Goal: Transaction & Acquisition: Purchase product/service

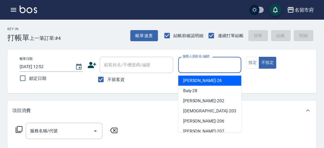
click at [194, 60] on input "服務人員姓名/編號" at bounding box center [209, 65] width 57 height 11
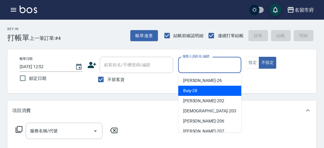
click at [197, 91] on span "Baly -28" at bounding box center [190, 90] width 14 height 6
type input "Baly-28"
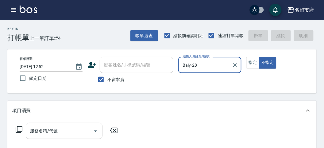
click at [44, 131] on input "服務名稱/代號" at bounding box center [60, 130] width 62 height 11
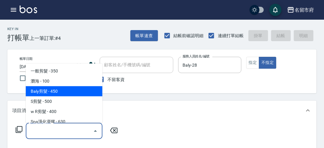
click at [57, 87] on span "Baly剪髮 - 450" at bounding box center [64, 91] width 77 height 10
type input "Baly剪髮(C004)"
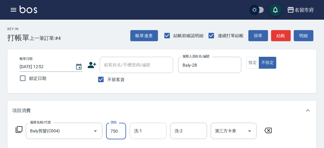
type input "750"
click at [156, 133] on input "洗-1" at bounding box center [148, 130] width 31 height 11
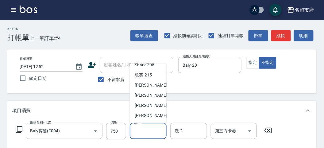
scroll to position [102, 0]
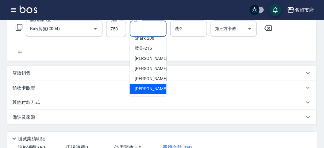
click at [149, 86] on span "[PERSON_NAME] -222" at bounding box center [155, 89] width 41 height 6
type input "[PERSON_NAME]-222"
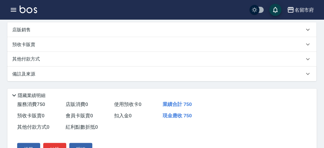
scroll to position [43, 0]
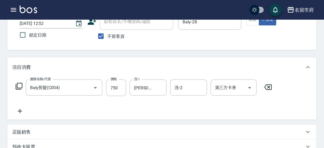
click at [19, 86] on icon at bounding box center [18, 86] width 7 height 7
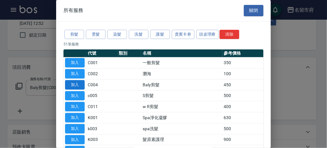
click at [77, 81] on button "加入" at bounding box center [75, 85] width 20 height 10
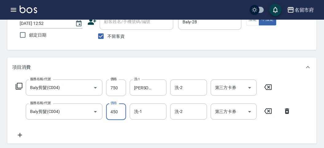
click at [115, 109] on input "450" at bounding box center [116, 111] width 20 height 17
type input "750"
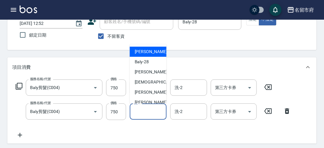
click at [148, 110] on input "洗-1" at bounding box center [148, 111] width 31 height 11
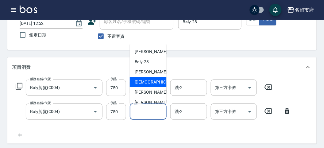
scroll to position [67, 0]
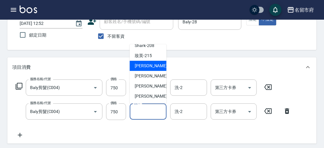
click at [153, 67] on div "小靜 -216" at bounding box center [148, 66] width 37 height 10
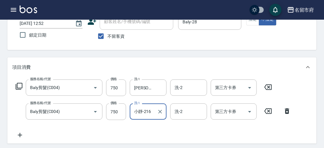
click at [152, 111] on input "小靜-216" at bounding box center [144, 111] width 22 height 11
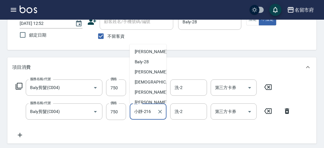
scroll to position [34, 0]
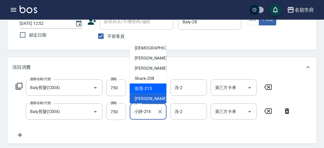
click at [152, 90] on div "妝英 -215" at bounding box center [148, 88] width 37 height 10
type input "妝英-215"
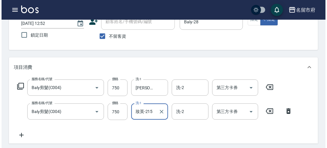
scroll to position [203, 0]
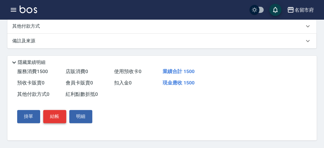
click at [55, 121] on button "結帳" at bounding box center [54, 116] width 23 height 13
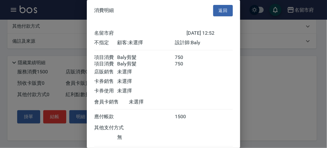
scroll to position [41, 0]
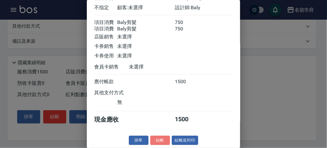
drag, startPoint x: 155, startPoint y: 140, endPoint x: 153, endPoint y: 122, distance: 18.2
click at [155, 139] on button "結帳" at bounding box center [160, 141] width 20 height 10
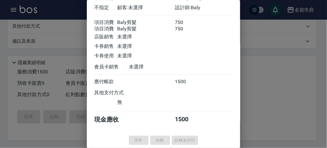
type input "[DATE] 14:10"
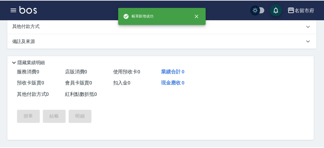
scroll to position [0, 0]
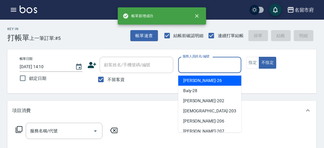
click at [187, 65] on input "服務人員姓名/編號" at bounding box center [209, 65] width 57 height 11
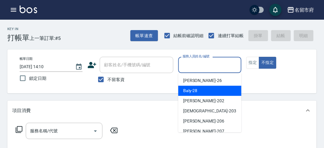
click at [185, 93] on span "Baly -28" at bounding box center [190, 90] width 14 height 6
type input "Baly-28"
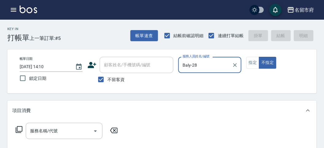
click at [19, 126] on icon at bounding box center [18, 129] width 7 height 7
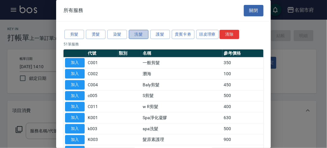
click at [138, 34] on button "洗髮" at bounding box center [139, 35] width 20 height 10
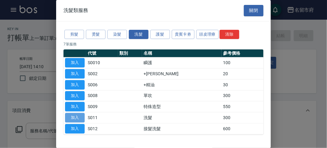
click at [75, 115] on button "加入" at bounding box center [75, 118] width 20 height 10
type input "洗髮(S011)"
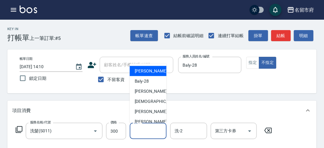
drag, startPoint x: 142, startPoint y: 130, endPoint x: 141, endPoint y: 110, distance: 20.6
click at [142, 130] on input "洗-1" at bounding box center [148, 130] width 31 height 11
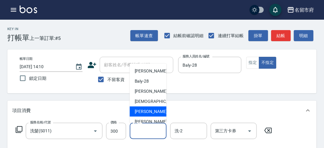
scroll to position [67, 0]
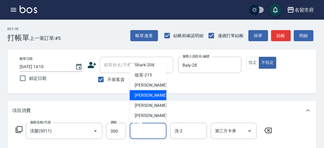
drag, startPoint x: 150, startPoint y: 93, endPoint x: 63, endPoint y: 94, distance: 87.1
click at [150, 94] on span "Min Min -218" at bounding box center [155, 95] width 41 height 6
type input "Min Min-218"
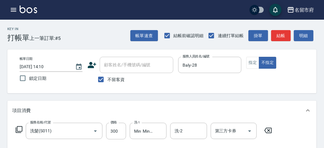
click at [21, 130] on icon at bounding box center [18, 129] width 7 height 7
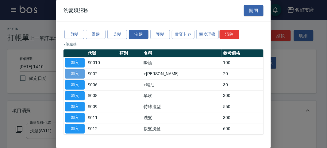
click at [77, 74] on button "加入" at bounding box center [75, 74] width 20 height 10
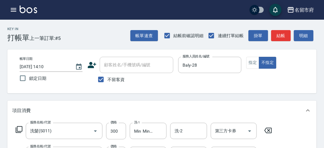
click at [15, 129] on icon at bounding box center [18, 129] width 7 height 7
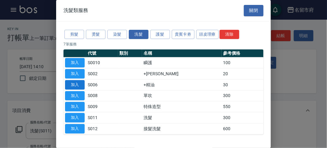
click at [72, 85] on button "加入" at bounding box center [75, 85] width 20 height 10
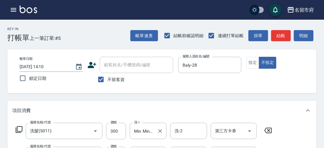
scroll to position [68, 0]
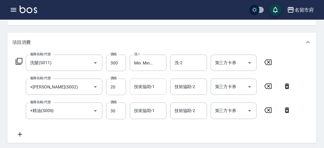
click at [140, 90] on input "技術協助-1" at bounding box center [148, 86] width 31 height 11
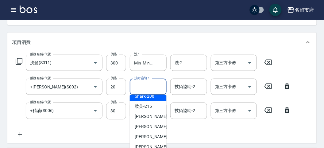
scroll to position [102, 0]
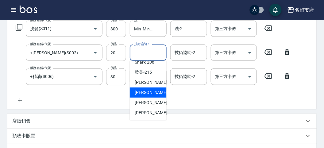
click at [156, 91] on span "Min Min -218" at bounding box center [155, 92] width 41 height 6
type input "Min Min-218"
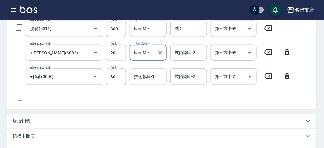
click at [149, 78] on input "技術協助-1" at bounding box center [148, 76] width 31 height 11
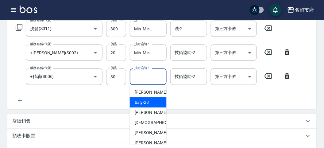
scroll to position [67, 0]
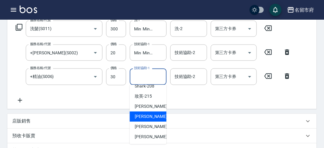
click at [145, 120] on div "Min Min -218" at bounding box center [148, 116] width 37 height 10
type input "Min Min-218"
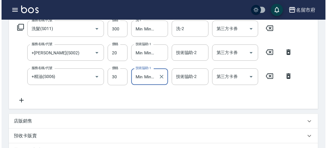
scroll to position [227, 0]
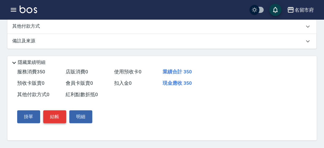
click at [59, 115] on button "結帳" at bounding box center [54, 116] width 23 height 13
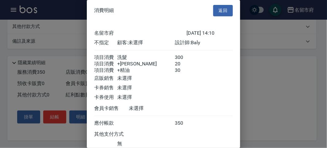
scroll to position [48, 0]
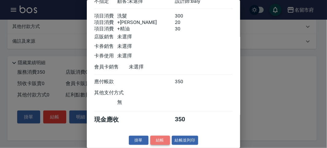
click at [156, 140] on button "結帳" at bounding box center [160, 141] width 20 height 10
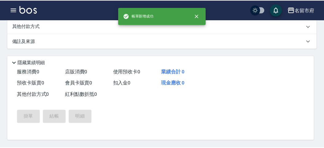
scroll to position [0, 0]
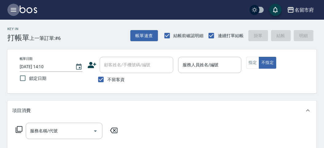
click at [14, 7] on icon "button" at bounding box center [13, 9] width 7 height 7
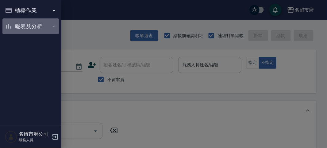
click at [23, 27] on button "報表及分析" at bounding box center [30, 26] width 56 height 16
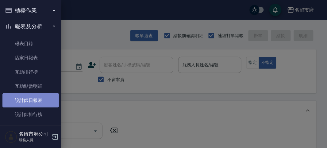
click at [34, 97] on link "設計師日報表" at bounding box center [30, 100] width 56 height 14
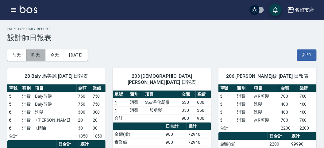
click at [36, 56] on button "昨天" at bounding box center [35, 54] width 19 height 11
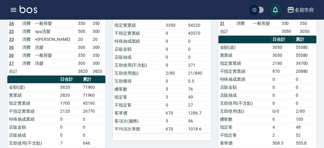
scroll to position [409, 0]
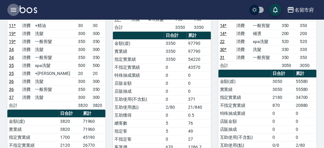
click at [13, 8] on icon "button" at bounding box center [14, 10] width 6 height 4
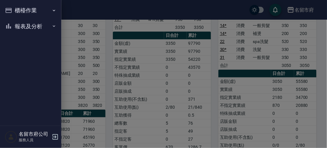
click at [98, 9] on div at bounding box center [163, 74] width 327 height 148
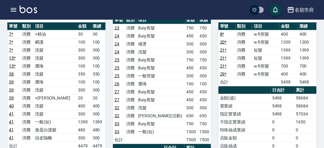
scroll to position [0, 0]
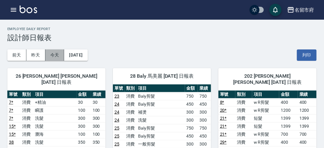
click at [51, 54] on button "今天" at bounding box center [54, 54] width 19 height 11
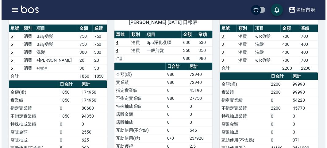
scroll to position [26, 0]
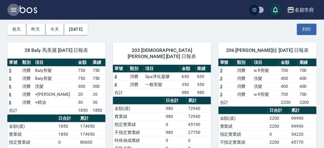
click at [13, 11] on icon "button" at bounding box center [14, 10] width 6 height 4
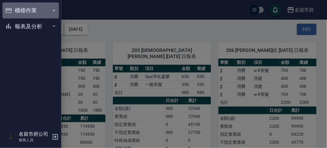
click at [28, 12] on button "櫃檯作業" at bounding box center [30, 10] width 56 height 16
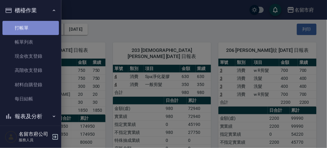
click at [40, 28] on link "打帳單" at bounding box center [30, 28] width 56 height 14
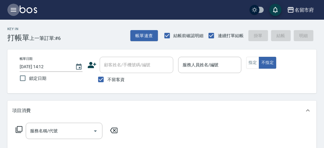
click at [14, 13] on icon "button" at bounding box center [13, 9] width 7 height 7
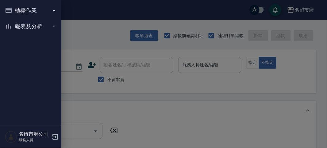
click at [47, 26] on button "報表及分析" at bounding box center [30, 26] width 56 height 16
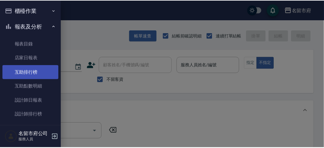
scroll to position [18, 0]
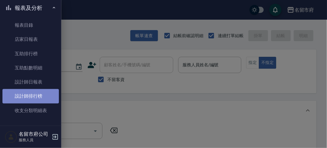
click at [44, 96] on link "設計師排行榜" at bounding box center [30, 96] width 56 height 14
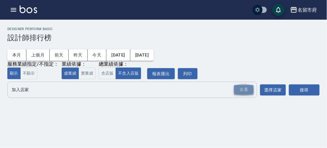
click at [247, 89] on div "全選" at bounding box center [244, 90] width 20 height 10
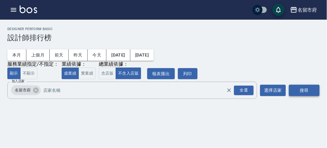
click at [308, 92] on button "搜尋" at bounding box center [304, 90] width 31 height 11
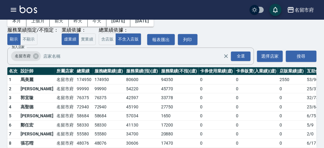
scroll to position [54, 0]
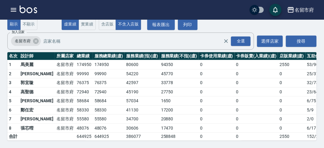
click at [33, 5] on div "名留市府 登出" at bounding box center [162, 10] width 324 height 20
click at [32, 9] on img at bounding box center [28, 10] width 17 height 8
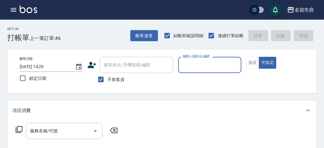
click at [11, 11] on icon "button" at bounding box center [14, 10] width 6 height 4
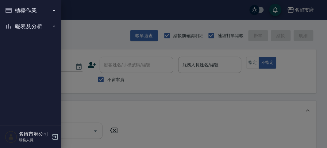
click at [31, 28] on button "報表及分析" at bounding box center [30, 26] width 56 height 16
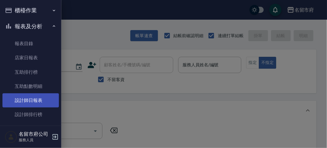
click at [40, 102] on link "設計師日報表" at bounding box center [30, 100] width 56 height 14
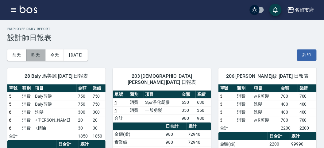
click at [39, 56] on button "昨天" at bounding box center [35, 54] width 19 height 11
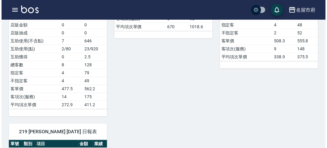
scroll to position [614, 0]
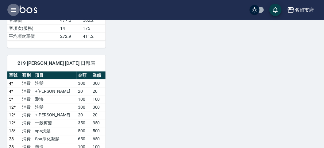
click at [17, 7] on icon "button" at bounding box center [13, 9] width 7 height 7
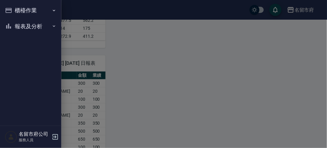
click at [16, 23] on button "報表及分析" at bounding box center [30, 26] width 56 height 16
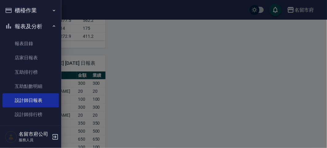
click at [21, 12] on button "櫃檯作業" at bounding box center [30, 10] width 56 height 16
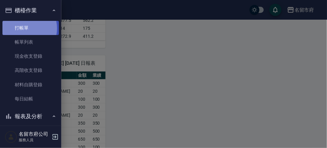
click at [22, 28] on link "打帳單" at bounding box center [30, 28] width 56 height 14
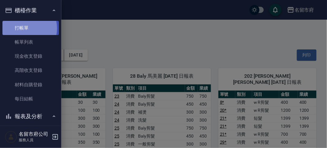
click at [22, 28] on link "打帳單" at bounding box center [30, 28] width 56 height 14
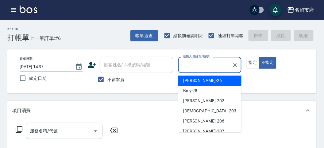
click at [216, 79] on div "[PERSON_NAME] -26" at bounding box center [209, 80] width 63 height 10
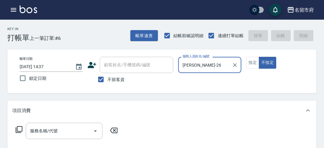
type input "[PERSON_NAME]-26"
click at [20, 126] on icon at bounding box center [18, 129] width 7 height 7
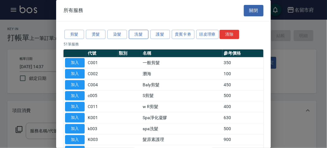
click at [129, 33] on button "洗髮" at bounding box center [139, 35] width 20 height 10
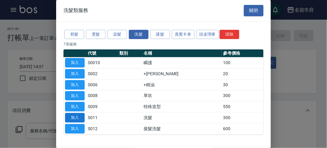
click at [71, 118] on button "加入" at bounding box center [75, 118] width 20 height 10
type input "洗髮(S011)"
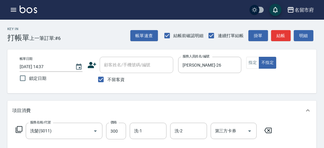
click at [17, 125] on div "服務名稱/代號 洗髮(S011) 服務名稱/代號 價格 300 價格 洗-1 洗-1 洗-2 洗-2 第三方卡券 第三方卡券" at bounding box center [144, 131] width 264 height 17
click at [19, 129] on icon at bounding box center [18, 129] width 7 height 7
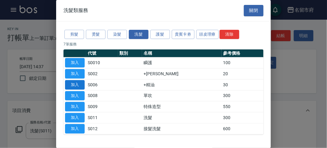
click at [75, 85] on button "加入" at bounding box center [75, 85] width 20 height 10
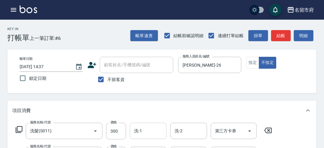
click at [155, 125] on div "洗-1" at bounding box center [148, 131] width 37 height 16
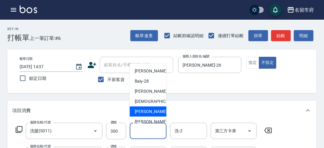
scroll to position [67, 0]
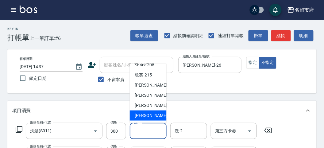
click at [147, 112] on span "[PERSON_NAME] -222" at bounding box center [155, 115] width 41 height 6
type input "[PERSON_NAME]-222"
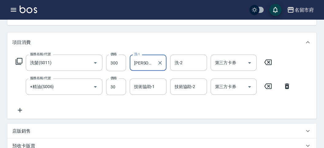
scroll to position [102, 0]
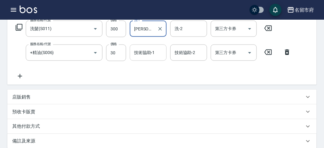
drag, startPoint x: 136, startPoint y: 60, endPoint x: 137, endPoint y: 56, distance: 4.0
click at [137, 58] on div "技術協助-1" at bounding box center [148, 52] width 37 height 16
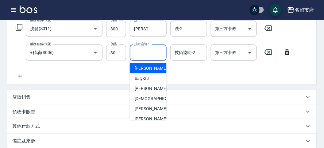
click at [149, 67] on div "[PERSON_NAME] -26" at bounding box center [148, 68] width 37 height 10
type input "[PERSON_NAME]-26"
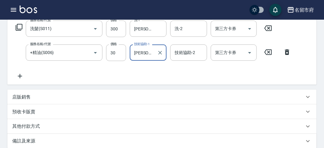
click at [17, 29] on icon at bounding box center [18, 27] width 7 height 7
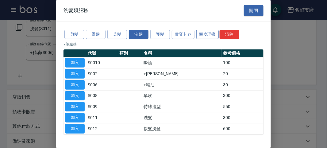
click at [206, 35] on button "頭皮理療" at bounding box center [207, 35] width 23 height 10
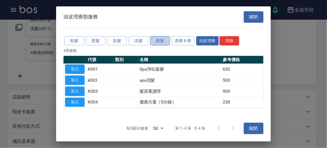
click at [162, 45] on button "護髮" at bounding box center [160, 41] width 20 height 10
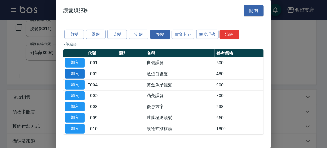
click at [81, 75] on button "加入" at bounding box center [75, 74] width 20 height 10
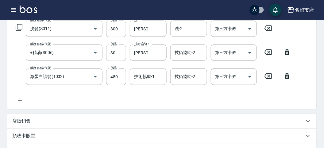
click at [141, 85] on div "服務名稱/代號 洗髮(S011) 服務名稱/代號 價格 300 價格 洗-1 [PERSON_NAME]-222 洗-1 洗-2 洗-2 第三方卡券 第三方卡…" at bounding box center [153, 62] width 283 height 83
click at [148, 72] on div "技術協助-1 技術協助-1" at bounding box center [148, 76] width 37 height 16
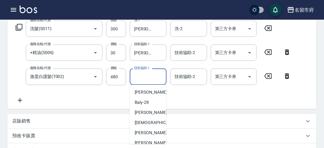
scroll to position [67, 0]
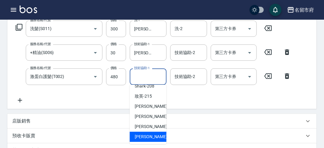
click at [156, 132] on div "[PERSON_NAME] -222" at bounding box center [148, 137] width 37 height 10
type input "[PERSON_NAME]-222"
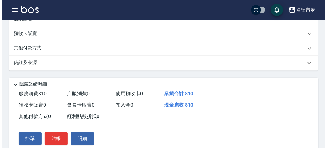
scroll to position [227, 0]
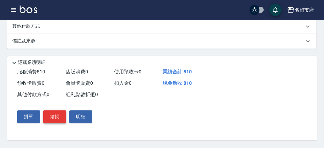
click at [64, 111] on button "結帳" at bounding box center [54, 116] width 23 height 13
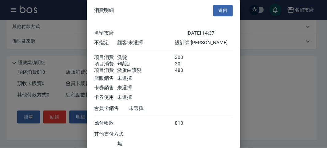
scroll to position [48, 0]
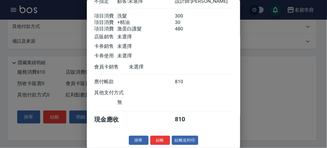
click at [156, 135] on div "消費明細 返回 名留市府 [DATE] 14:37 不指定 顧客: 未選擇 設計師: [PERSON_NAME] 項目消費 洗髮 300 項目消費 +精油 3…" at bounding box center [163, 74] width 153 height 148
click at [160, 137] on button "結帳" at bounding box center [160, 141] width 20 height 10
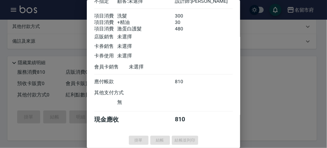
type input "[DATE] 14:46"
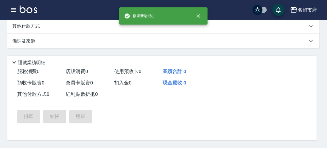
scroll to position [0, 0]
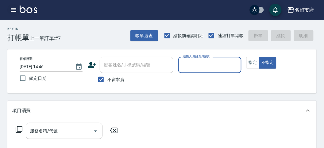
click at [14, 4] on button "button" at bounding box center [13, 10] width 12 height 12
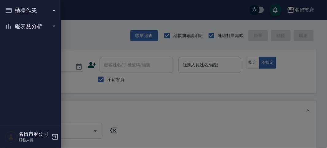
click at [14, 9] on button "櫃檯作業" at bounding box center [30, 10] width 56 height 16
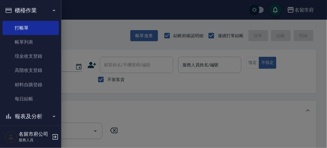
scroll to position [6, 0]
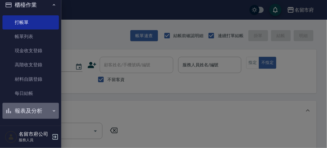
click at [39, 107] on button "報表及分析" at bounding box center [30, 111] width 56 height 16
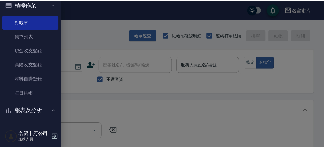
scroll to position [110, 0]
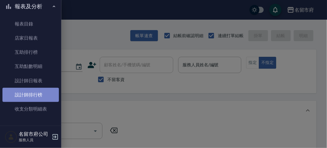
click at [40, 93] on link "設計師排行榜" at bounding box center [30, 95] width 56 height 14
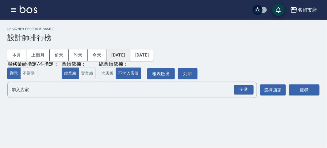
click at [126, 57] on button "[DATE]" at bounding box center [118, 54] width 24 height 11
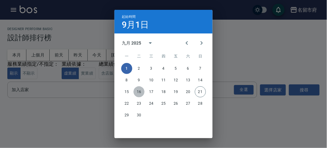
click at [138, 90] on button "16" at bounding box center [138, 91] width 11 height 11
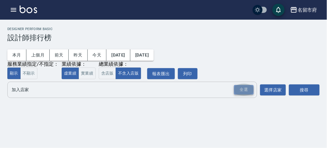
click at [247, 93] on div "全選" at bounding box center [244, 90] width 20 height 10
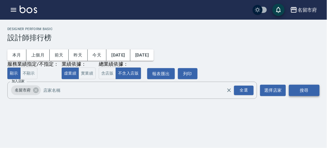
click at [302, 90] on button "搜尋" at bounding box center [304, 90] width 31 height 11
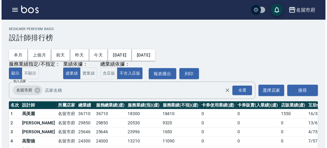
scroll to position [54, 0]
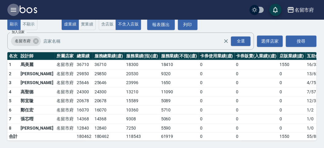
click at [17, 10] on icon "button" at bounding box center [13, 9] width 7 height 7
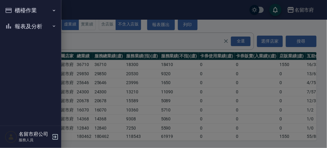
click at [25, 25] on button "報表及分析" at bounding box center [30, 26] width 56 height 16
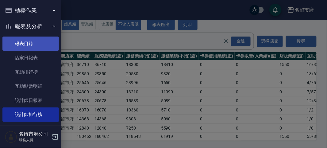
scroll to position [18, 0]
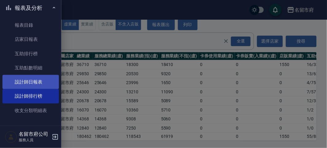
click at [45, 85] on link "設計師日報表" at bounding box center [30, 82] width 56 height 14
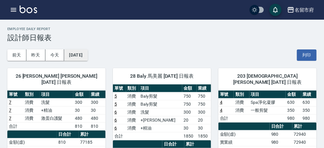
click at [75, 53] on button "[DATE]" at bounding box center [75, 54] width 23 height 11
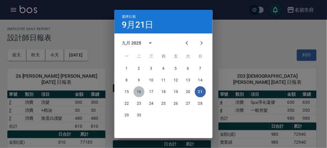
click at [138, 92] on button "16" at bounding box center [138, 91] width 11 height 11
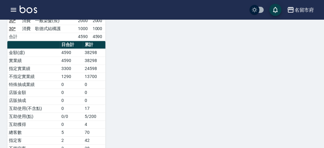
scroll to position [614, 0]
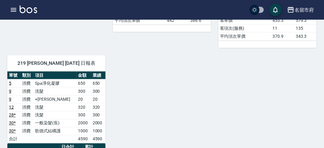
click at [35, 8] on img at bounding box center [28, 10] width 17 height 8
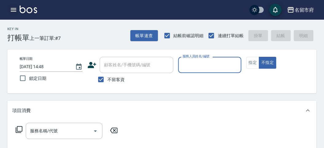
click at [14, 8] on icon "button" at bounding box center [13, 9] width 7 height 7
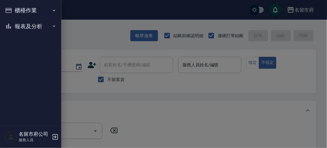
click at [16, 12] on button "櫃檯作業" at bounding box center [30, 10] width 56 height 16
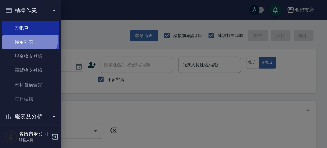
click at [28, 38] on link "帳單列表" at bounding box center [30, 42] width 56 height 14
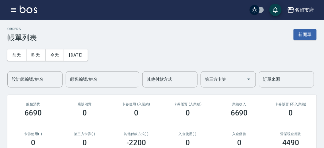
scroll to position [136, 0]
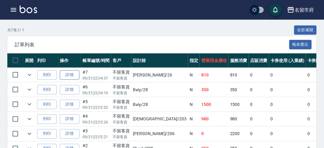
click at [65, 73] on link "詳情" at bounding box center [70, 75] width 20 height 10
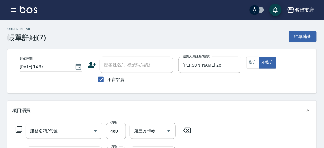
type input "[DATE] 14:37"
checkbox input "true"
type input "[PERSON_NAME]-26"
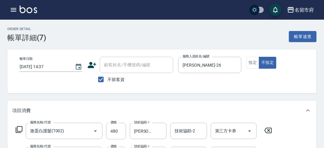
type input "激蛋白護髮(T002)"
type input "+精油(S006)"
type input "洗髮(S011)"
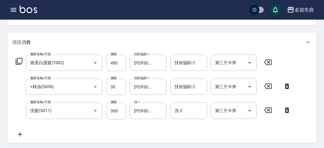
scroll to position [204, 0]
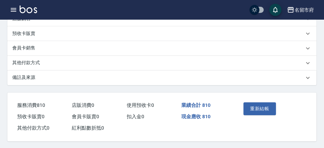
click at [32, 10] on img at bounding box center [28, 10] width 17 height 8
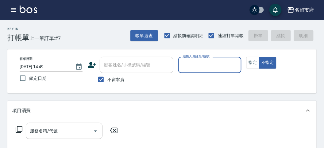
type input "＿"
click at [208, 56] on label "服務人員姓名/編號" at bounding box center [196, 56] width 27 height 5
click at [208, 60] on input "＿" at bounding box center [205, 65] width 48 height 11
click at [199, 62] on input "＿" at bounding box center [205, 65] width 48 height 11
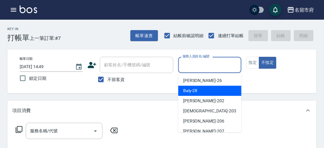
click at [188, 87] on span "Baly -28" at bounding box center [190, 90] width 14 height 6
type input "Baly-28"
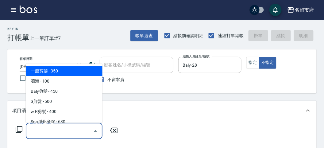
click at [39, 131] on input "服務名稱/代號" at bounding box center [60, 130] width 62 height 11
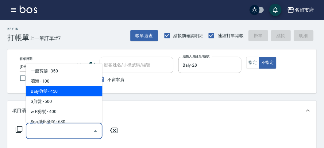
click at [61, 94] on span "Baly剪髮 - 450" at bounding box center [64, 91] width 77 height 10
type input "Baly剪髮(C004)"
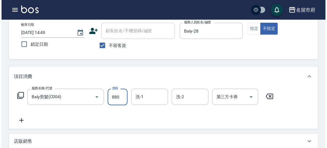
scroll to position [179, 0]
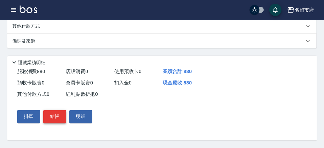
type input "880"
click at [50, 114] on button "結帳" at bounding box center [54, 116] width 23 height 13
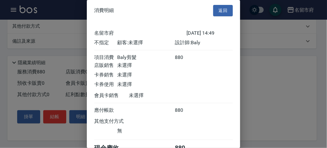
scroll to position [34, 0]
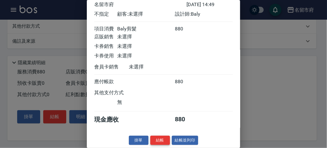
click at [158, 138] on button "結帳" at bounding box center [160, 141] width 20 height 10
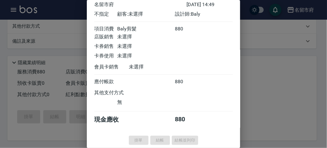
type input "[DATE] 14:53"
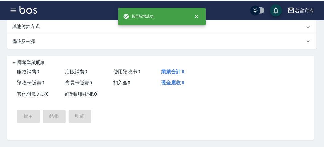
scroll to position [0, 0]
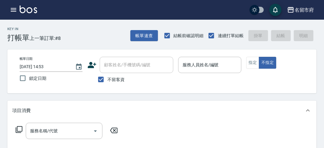
click at [149, 126] on div "服務名稱/代號 服務名稱/代號" at bounding box center [161, 141] width 309 height 42
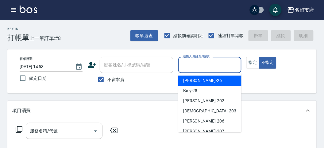
click at [218, 62] on input "服務人員姓名/編號" at bounding box center [209, 65] width 57 height 11
drag, startPoint x: 216, startPoint y: 79, endPoint x: 177, endPoint y: 94, distance: 42.3
click at [215, 79] on div "[PERSON_NAME] -26" at bounding box center [209, 80] width 63 height 10
type input "[PERSON_NAME]-26"
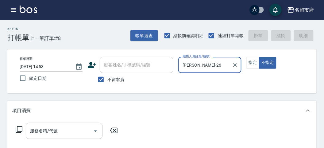
click at [17, 129] on icon at bounding box center [18, 129] width 7 height 7
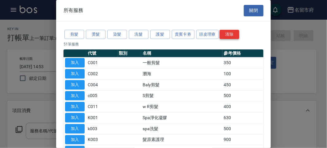
click at [222, 29] on div "剪髮 燙髮 染髮 洗髮 護髮 貴賓卡劵 頭皮理療 清除" at bounding box center [164, 34] width 200 height 11
click at [217, 33] on button "頭皮理療" at bounding box center [207, 35] width 23 height 10
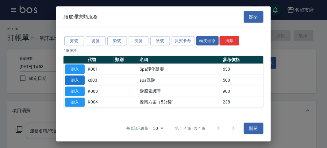
click at [70, 81] on button "加入" at bounding box center [75, 80] width 20 height 10
type input "spa洗髮(k003)"
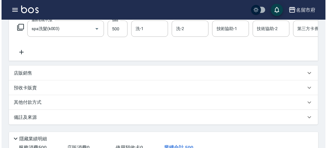
scroll to position [185, 0]
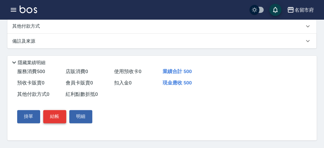
click at [46, 116] on button "結帳" at bounding box center [54, 116] width 23 height 13
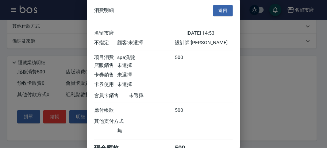
scroll to position [34, 0]
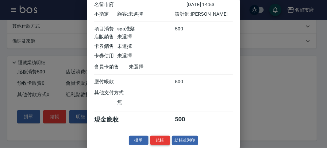
click at [161, 138] on button "結帳" at bounding box center [160, 141] width 20 height 10
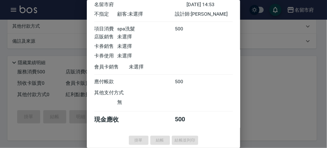
type input "[DATE] 15:06"
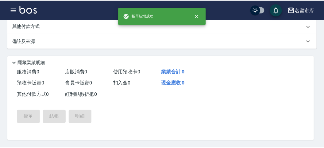
scroll to position [0, 0]
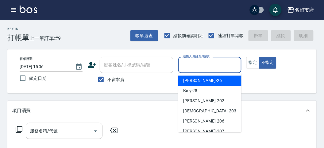
click at [191, 64] on input "服務人員姓名/編號" at bounding box center [209, 65] width 57 height 11
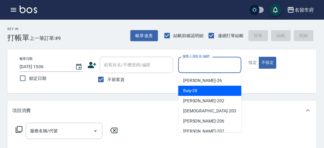
click at [191, 91] on span "Baly -28" at bounding box center [190, 90] width 14 height 6
type input "Baly-28"
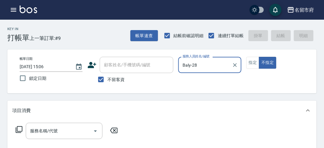
click at [18, 126] on icon at bounding box center [19, 129] width 7 height 7
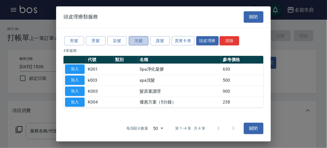
click at [135, 40] on button "洗髮" at bounding box center [139, 41] width 20 height 10
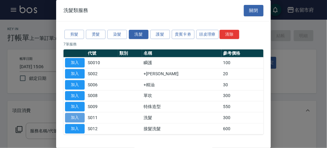
click at [74, 119] on button "加入" at bounding box center [75, 118] width 20 height 10
type input "洗髮(S011)"
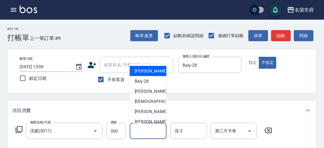
drag, startPoint x: 141, startPoint y: 132, endPoint x: 141, endPoint y: 122, distance: 10.1
click at [141, 132] on input "洗-1" at bounding box center [148, 130] width 31 height 11
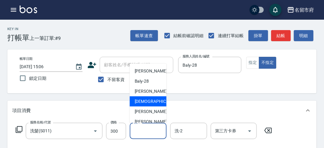
scroll to position [67, 0]
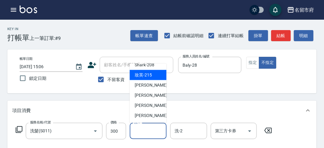
click at [149, 74] on span "妝英 -215" at bounding box center [143, 75] width 17 height 6
type input "妝英-215"
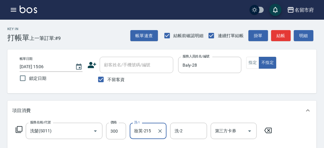
click at [21, 127] on icon at bounding box center [18, 129] width 7 height 7
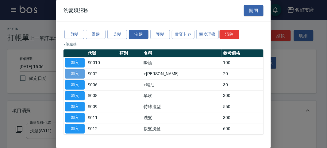
click at [81, 75] on button "加入" at bounding box center [75, 74] width 20 height 10
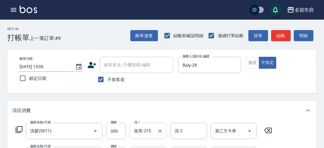
scroll to position [68, 0]
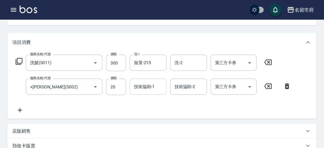
click at [145, 87] on input "技術協助-1" at bounding box center [148, 86] width 31 height 11
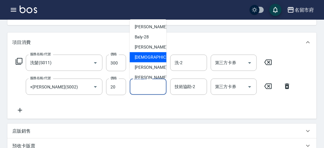
scroll to position [67, 0]
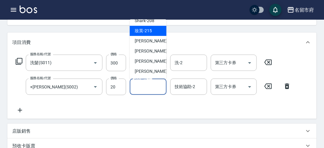
click at [151, 31] on span "妝英 -215" at bounding box center [143, 31] width 17 height 6
type input "妝英-215"
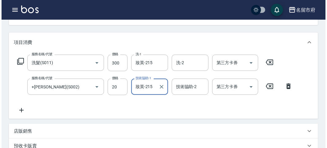
scroll to position [203, 0]
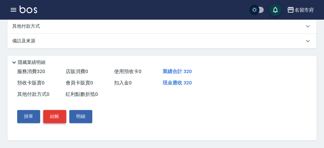
drag, startPoint x: 54, startPoint y: 123, endPoint x: 57, endPoint y: 118, distance: 5.9
click at [56, 120] on button "結帳" at bounding box center [54, 116] width 23 height 13
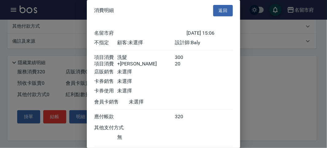
scroll to position [41, 0]
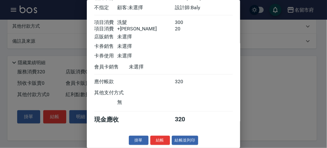
drag, startPoint x: 159, startPoint y: 143, endPoint x: 150, endPoint y: 119, distance: 25.7
click at [159, 141] on button "結帳" at bounding box center [160, 141] width 20 height 10
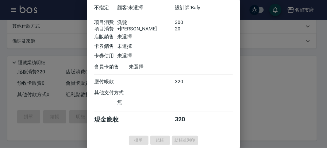
type input "[DATE] 15:29"
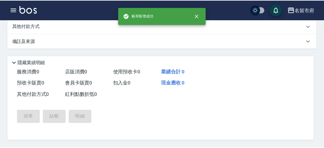
scroll to position [0, 0]
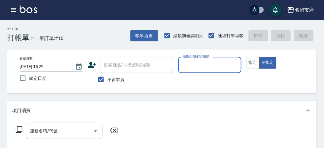
click at [210, 56] on div "帳單日期 [DATE] 15:29 鎖定日期 顧客姓名/手機號碼/編號 顧客姓名/手機號碼/編號 不留客資 服務人員姓名/編號 服務人員姓名/編號 指定 不指定" at bounding box center [161, 71] width 309 height 44
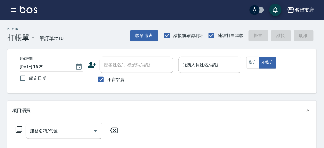
click at [219, 63] on input "服務人員姓名/編號" at bounding box center [209, 65] width 57 height 11
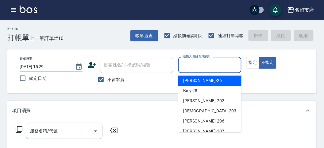
click at [206, 82] on div "[PERSON_NAME] -26" at bounding box center [209, 80] width 63 height 10
type input "[PERSON_NAME]-26"
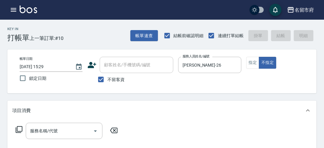
click at [19, 126] on icon at bounding box center [19, 129] width 7 height 7
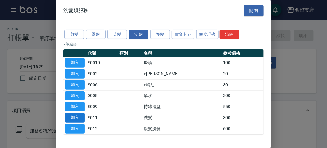
click at [79, 115] on button "加入" at bounding box center [75, 118] width 20 height 10
type input "洗髮(S011)"
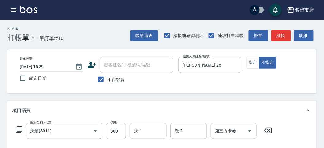
click at [133, 137] on div "洗-1" at bounding box center [148, 131] width 37 height 16
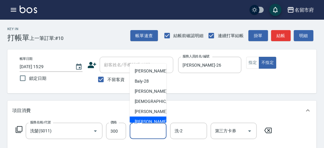
scroll to position [67, 0]
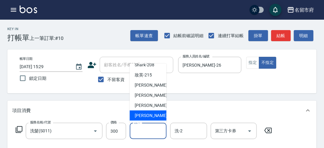
click at [147, 112] on span "[PERSON_NAME] -222" at bounding box center [155, 115] width 41 height 6
type input "[PERSON_NAME]-222"
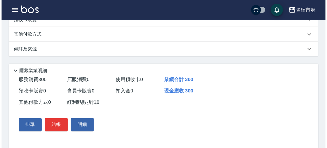
scroll to position [179, 0]
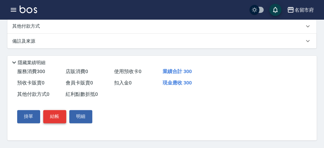
click at [49, 114] on button "結帳" at bounding box center [54, 116] width 23 height 13
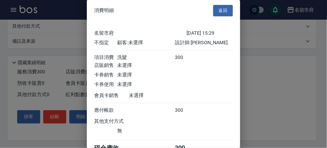
scroll to position [34, 0]
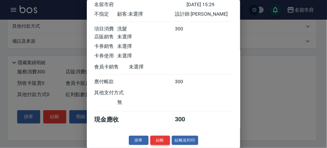
click at [164, 139] on button "結帳" at bounding box center [160, 141] width 20 height 10
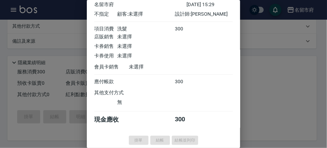
type input "[DATE] 15:35"
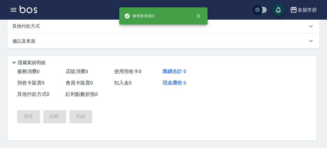
scroll to position [0, 0]
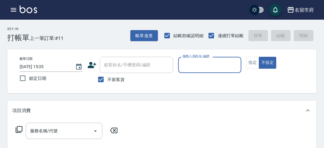
click at [216, 67] on input "服務人員姓名/編號" at bounding box center [209, 65] width 57 height 11
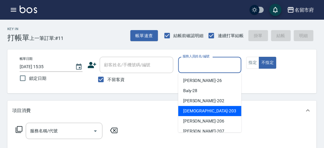
click at [198, 111] on span "聖德 -203" at bounding box center [209, 111] width 53 height 6
type input "聖德-203"
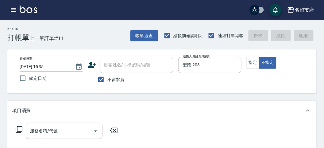
click at [20, 127] on icon at bounding box center [18, 129] width 7 height 7
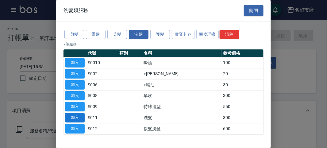
drag, startPoint x: 77, startPoint y: 114, endPoint x: 93, endPoint y: 110, distance: 16.5
click at [77, 114] on button "加入" at bounding box center [75, 118] width 20 height 10
type input "洗髮(S011)"
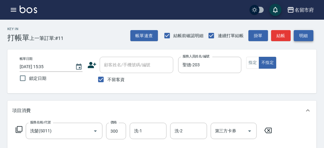
click at [306, 40] on button "明細" at bounding box center [304, 35] width 20 height 11
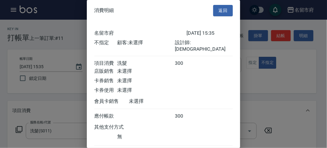
scroll to position [34, 0]
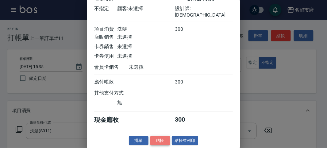
click at [162, 141] on button "結帳" at bounding box center [160, 141] width 20 height 10
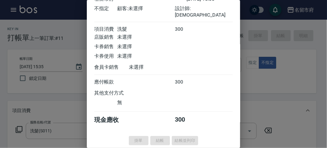
type input "[DATE] 15:57"
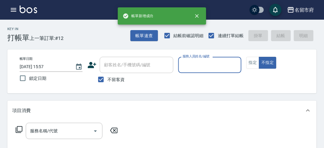
drag, startPoint x: 226, startPoint y: 67, endPoint x: 221, endPoint y: 70, distance: 5.5
click at [226, 68] on input "服務人員姓名/編號" at bounding box center [209, 65] width 57 height 11
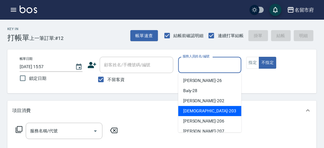
drag, startPoint x: 192, startPoint y: 108, endPoint x: 105, endPoint y: 127, distance: 88.8
click at [191, 108] on span "聖德 -203" at bounding box center [209, 111] width 53 height 6
type input "聖德-203"
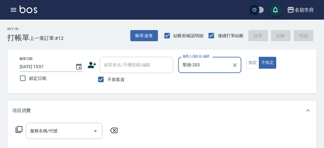
click at [20, 129] on icon at bounding box center [18, 129] width 7 height 7
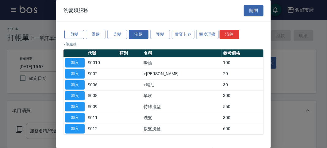
click at [72, 37] on button "剪髮" at bounding box center [74, 35] width 20 height 10
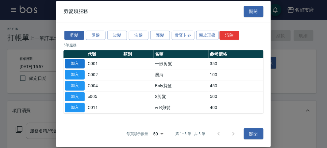
click at [82, 64] on button "加入" at bounding box center [75, 64] width 20 height 10
type input "一般剪髮(C001)"
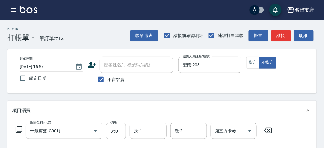
click at [114, 128] on input "350" at bounding box center [116, 131] width 20 height 17
type input "200"
click at [298, 30] on button "明細" at bounding box center [304, 35] width 20 height 11
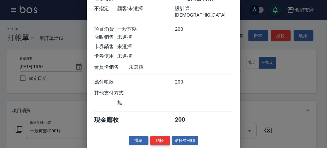
click at [160, 141] on button "結帳" at bounding box center [160, 141] width 20 height 10
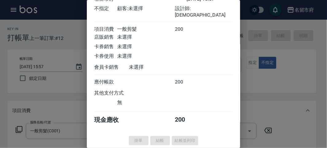
type input "[DATE] 15:58"
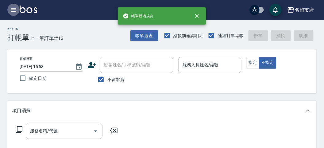
click at [13, 10] on icon "button" at bounding box center [13, 9] width 7 height 7
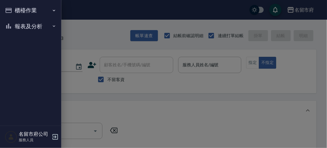
click at [20, 25] on button "報表及分析" at bounding box center [30, 26] width 56 height 16
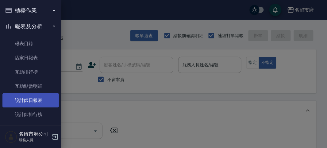
click at [29, 100] on link "設計師日報表" at bounding box center [30, 100] width 56 height 14
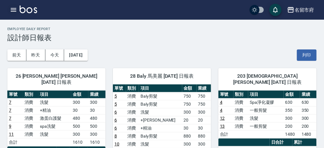
click at [15, 12] on icon "button" at bounding box center [13, 9] width 7 height 7
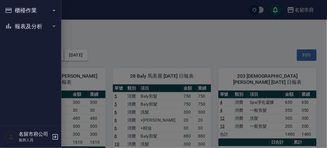
click at [15, 12] on button "櫃檯作業" at bounding box center [30, 10] width 56 height 16
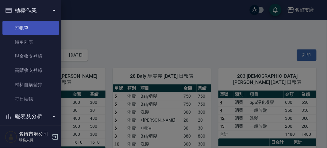
click at [18, 26] on link "打帳單" at bounding box center [30, 28] width 56 height 14
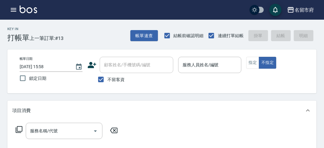
click at [82, 41] on div "Key In 打帳單 上一筆訂單:#13 帳單速查 結帳前確認明細 連續打單結帳 掛單 結帳 明細" at bounding box center [158, 31] width 317 height 22
click at [3, 3] on div "名留市府 登出" at bounding box center [162, 10] width 324 height 20
click at [14, 12] on icon "button" at bounding box center [13, 9] width 7 height 7
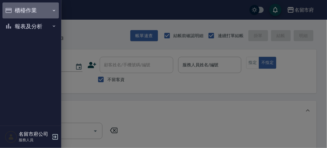
click at [14, 12] on button "櫃檯作業" at bounding box center [30, 10] width 56 height 16
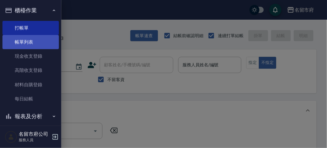
click at [47, 46] on link "帳單列表" at bounding box center [30, 42] width 56 height 14
click at [45, 47] on link "帳單列表" at bounding box center [30, 42] width 56 height 14
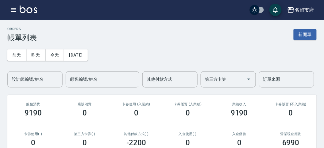
click at [40, 72] on div "設計師編號/姓名" at bounding box center [34, 79] width 55 height 16
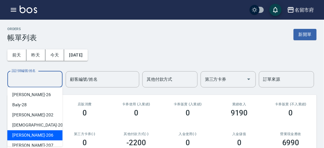
click at [46, 133] on div "[PERSON_NAME] -206" at bounding box center [34, 135] width 55 height 10
type input "[PERSON_NAME]-206"
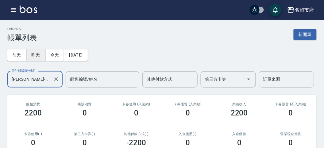
click at [38, 52] on button "昨天" at bounding box center [35, 54] width 19 height 11
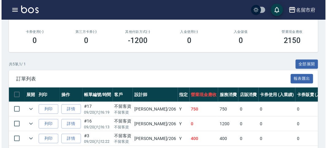
scroll to position [136, 0]
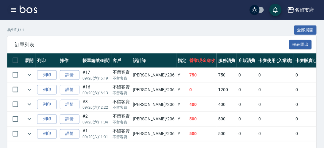
click at [12, 10] on icon "button" at bounding box center [14, 10] width 6 height 4
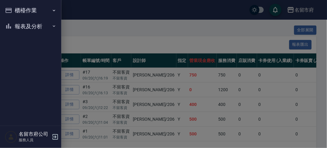
click at [13, 10] on button "櫃檯作業" at bounding box center [30, 10] width 56 height 16
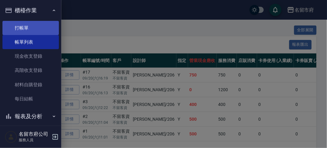
click at [31, 33] on link "打帳單" at bounding box center [30, 28] width 56 height 14
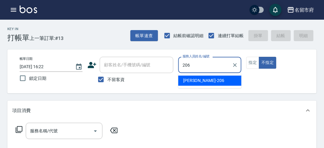
type input "[PERSON_NAME]-206"
type button "false"
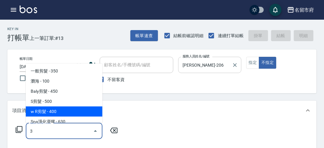
type input "3"
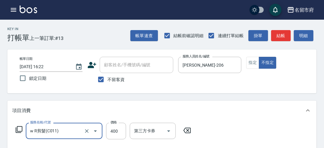
type input "w R剪髮(C011)"
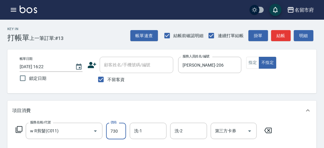
type input "730"
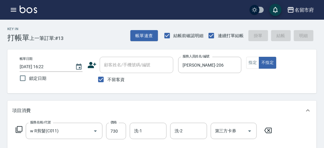
type input "[DATE] 16:23"
